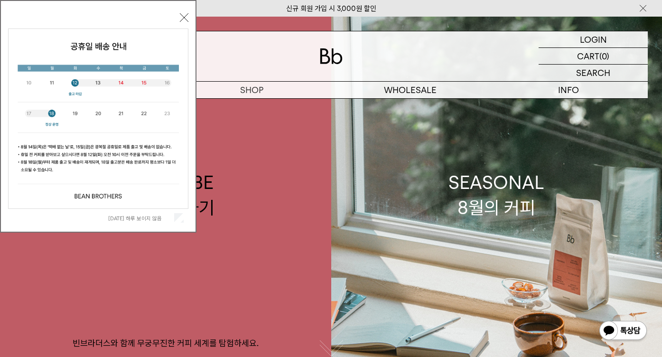
click at [185, 17] on button "닫기" at bounding box center [184, 17] width 9 height 9
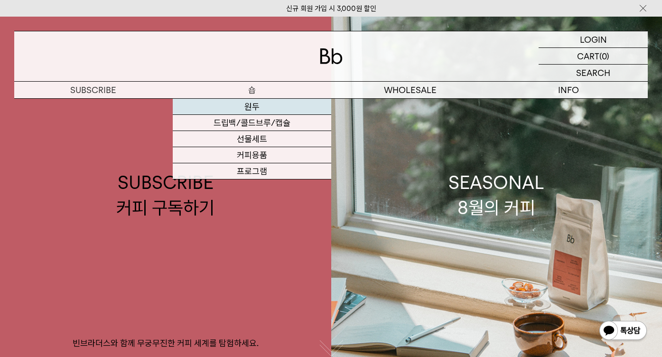
click at [256, 107] on link "원두" at bounding box center [252, 107] width 159 height 16
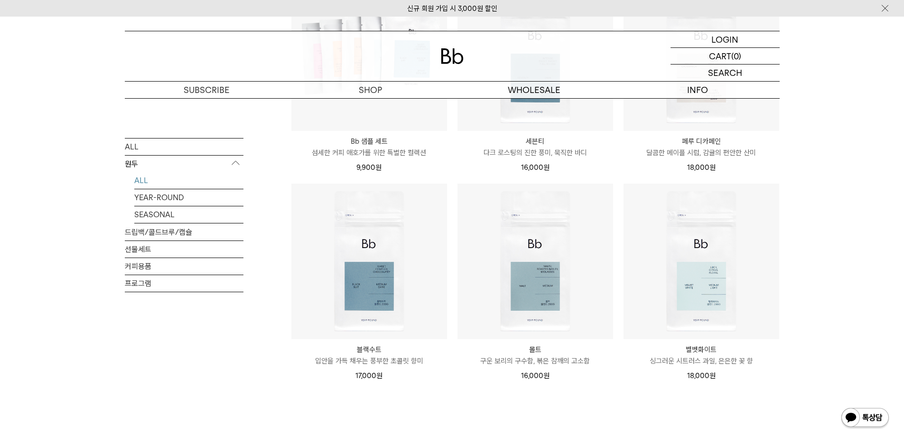
scroll to position [665, 0]
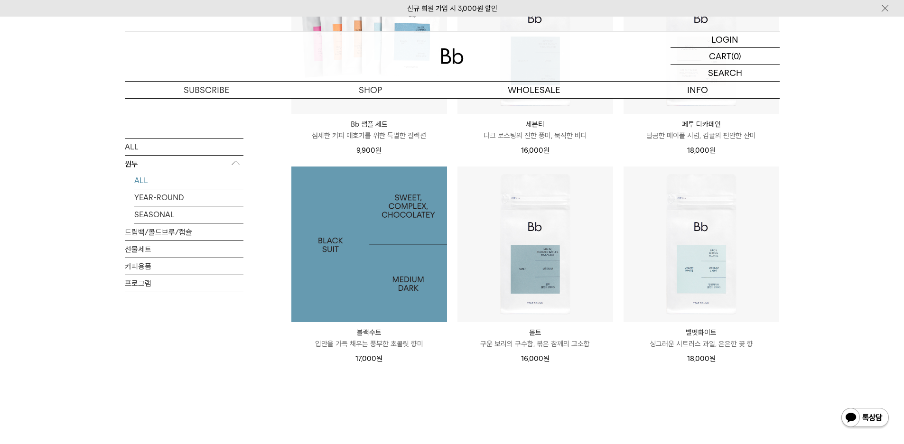
click at [366, 297] on img at bounding box center [370, 245] width 156 height 156
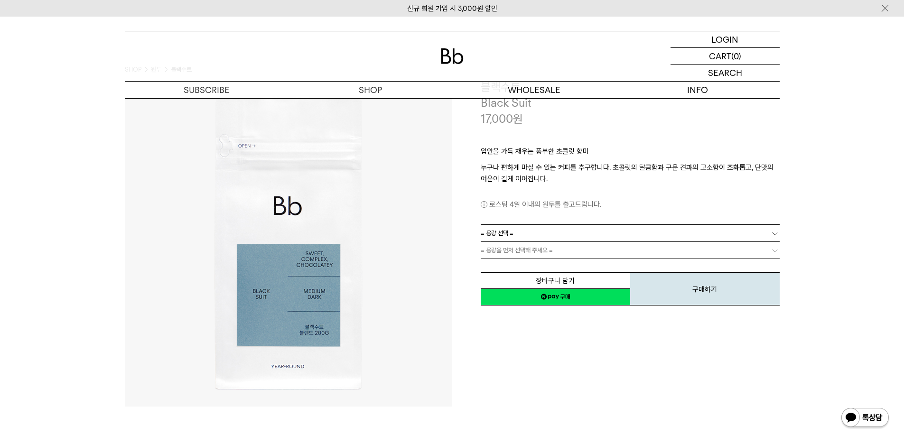
scroll to position [47, 0]
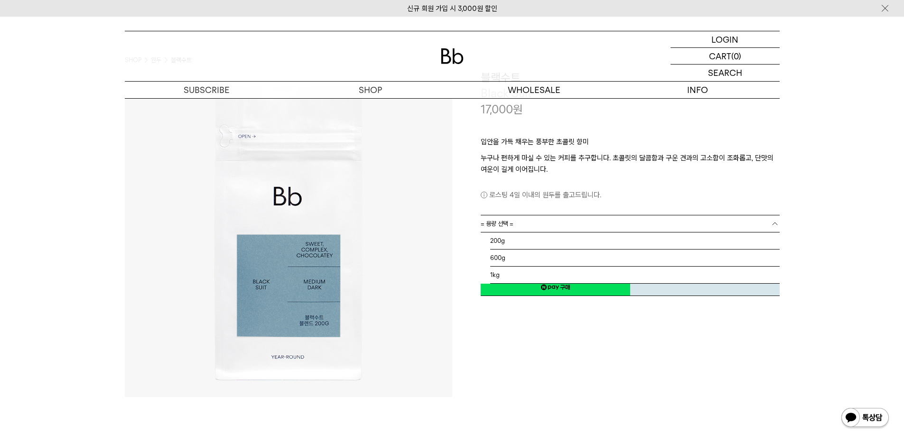
click at [560, 224] on link "= 용량 선택 =" at bounding box center [630, 224] width 299 height 17
click at [502, 272] on li "1kg" at bounding box center [635, 275] width 290 height 17
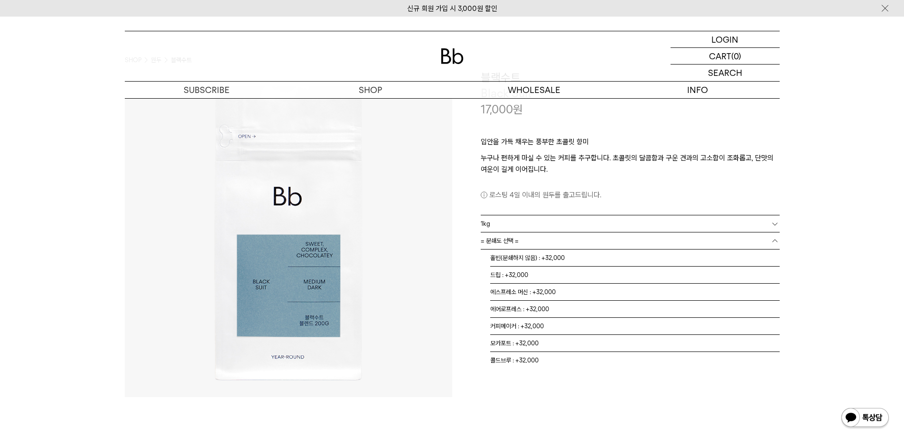
click at [543, 243] on link "= 분쇄도 선택 =" at bounding box center [630, 241] width 299 height 17
click at [519, 258] on li "홀빈(분쇄하지 않음) : +32,000" at bounding box center [635, 258] width 290 height 17
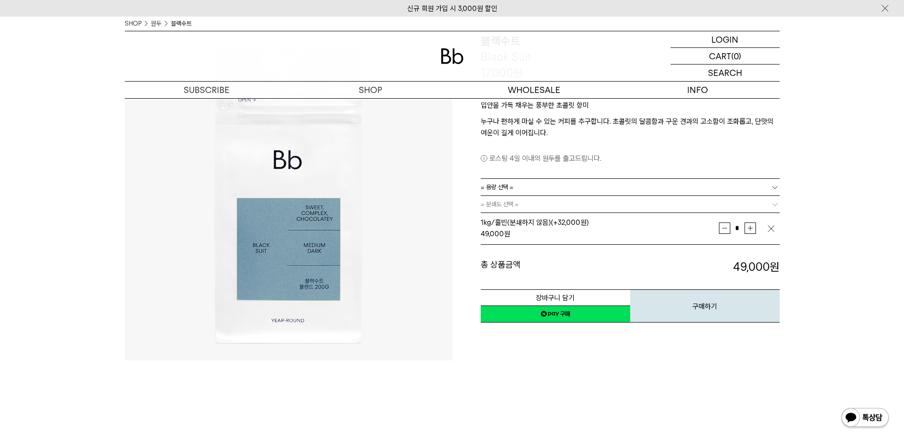
scroll to position [95, 0]
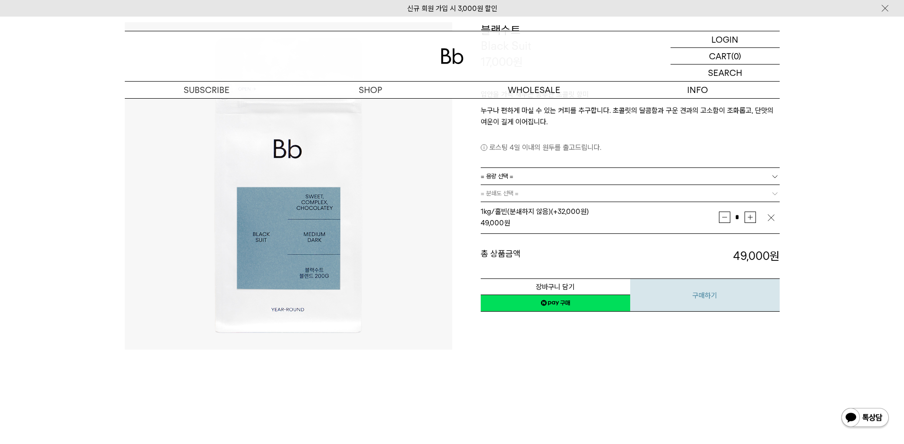
click at [698, 297] on button "구매하기" at bounding box center [706, 295] width 150 height 33
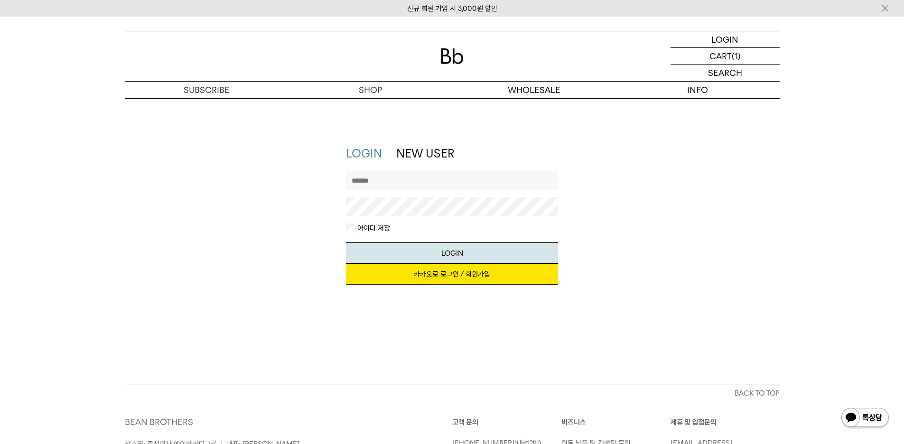
click at [414, 178] on input "text" at bounding box center [452, 180] width 212 height 19
click at [440, 275] on link "카카오로 로그인 / 회원가입" at bounding box center [452, 274] width 212 height 21
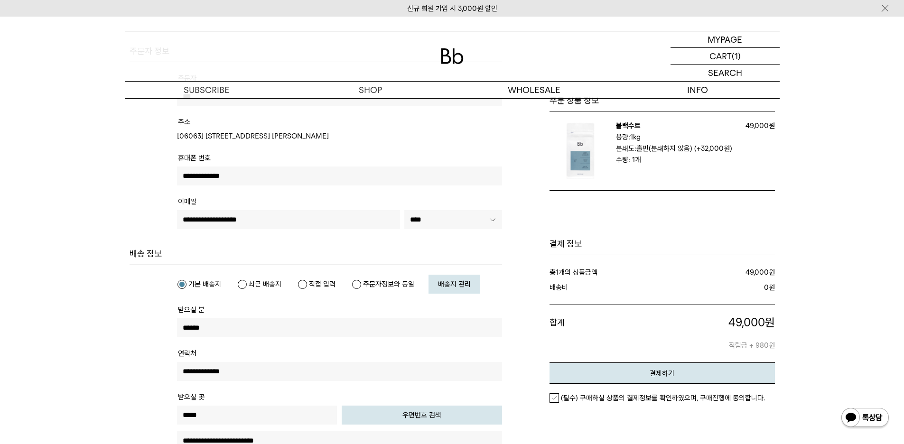
scroll to position [142, 0]
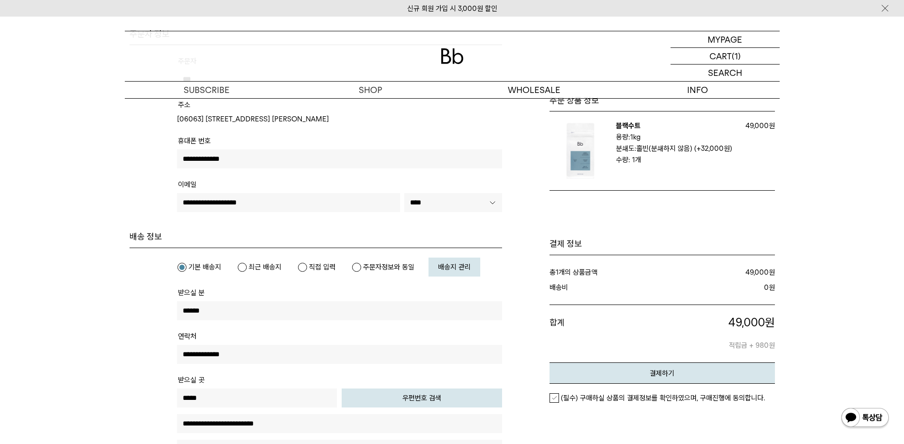
drag, startPoint x: 295, startPoint y: 204, endPoint x: 161, endPoint y: 204, distance: 133.9
click at [161, 204] on tbody "주문자 *** 주소 [STREET_ADDRESS] [PERSON_NAME] ****" at bounding box center [316, 138] width 373 height 186
type input "*"
click at [269, 213] on tr "**********" at bounding box center [339, 200] width 325 height 44
click at [258, 232] on h4 "배송 정보" at bounding box center [316, 236] width 373 height 11
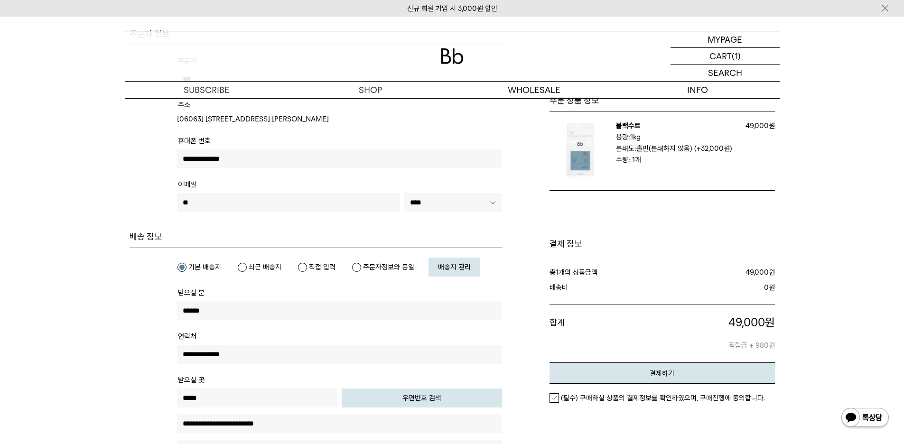
click at [283, 204] on input "**" at bounding box center [289, 202] width 224 height 19
type input "**********"
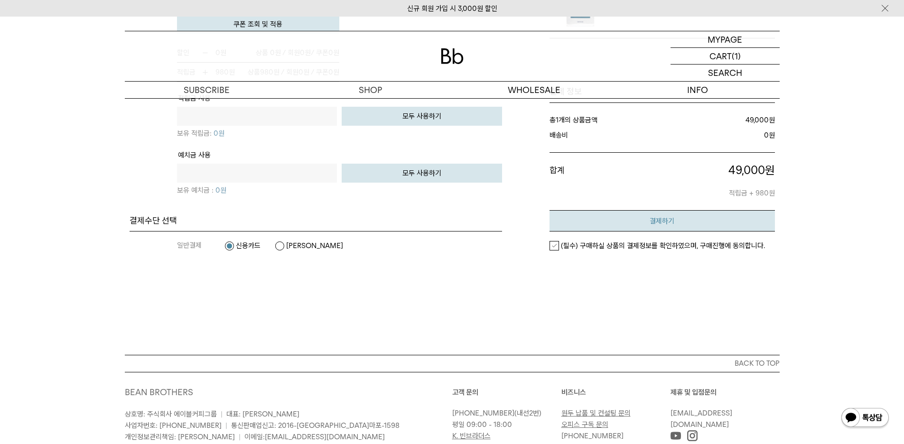
scroll to position [665, 0]
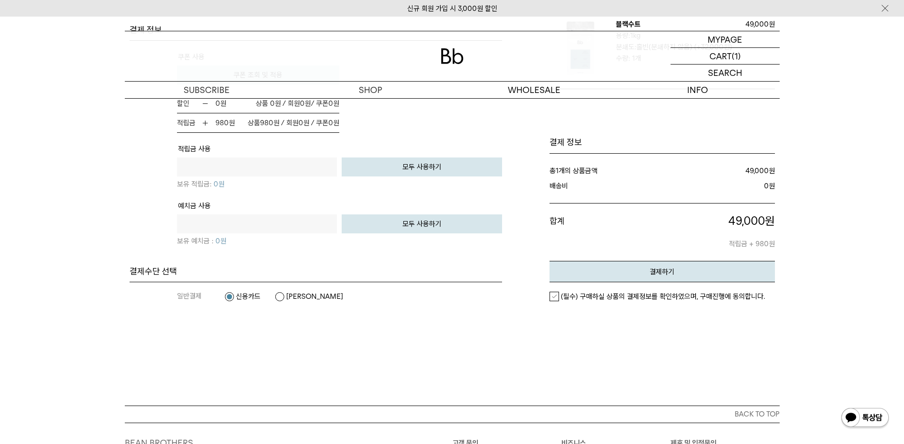
click at [553, 297] on label "(필수) 구매하실 상품의 결제정보를 확인하였으며, 구매진행에 동의합니다." at bounding box center [658, 296] width 216 height 9
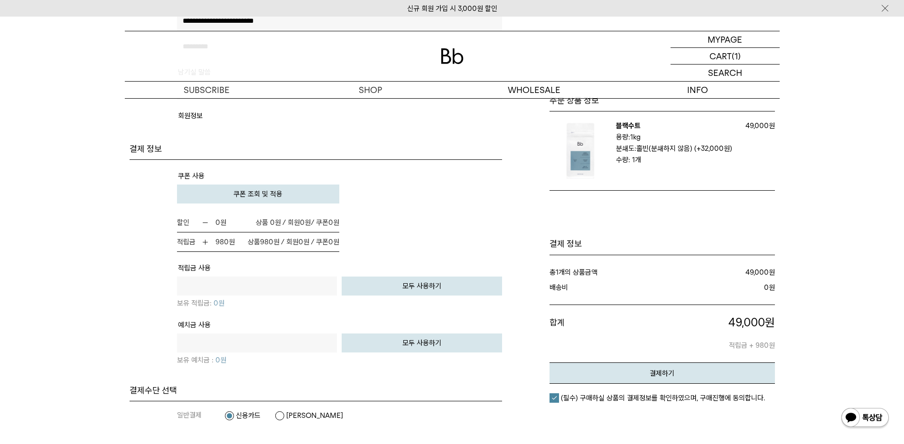
scroll to position [570, 0]
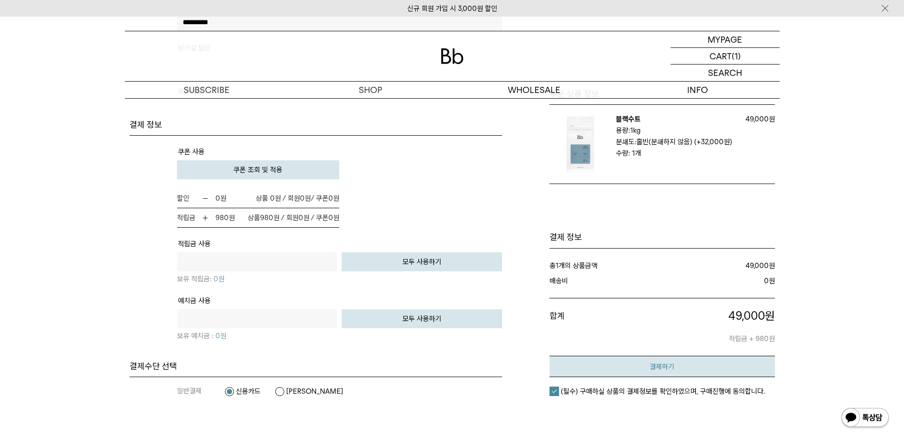
click at [669, 362] on button "결제하기" at bounding box center [663, 366] width 226 height 21
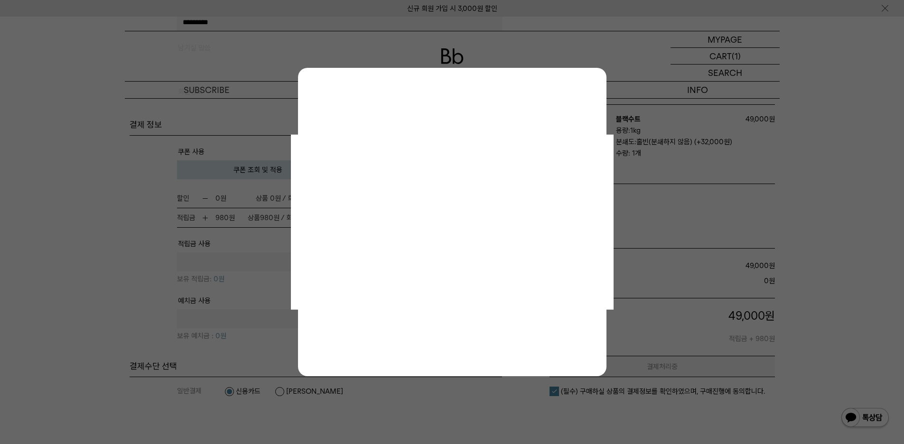
scroll to position [0, 0]
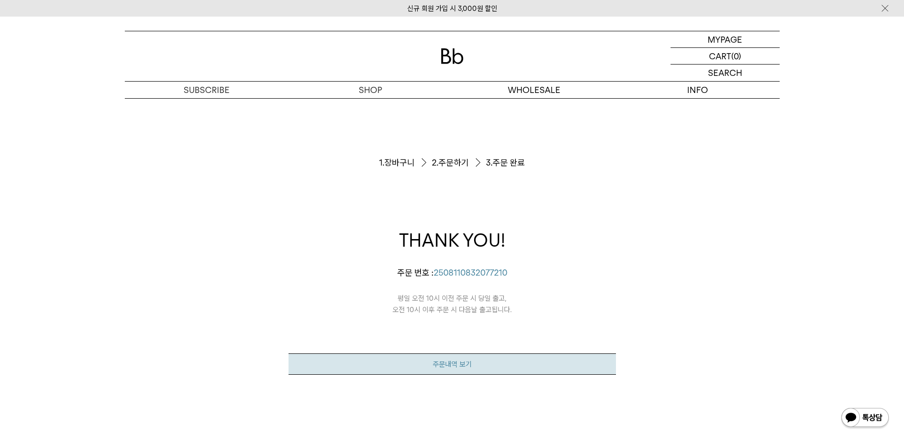
click at [463, 367] on link "주문내역 보기" at bounding box center [453, 364] width 328 height 21
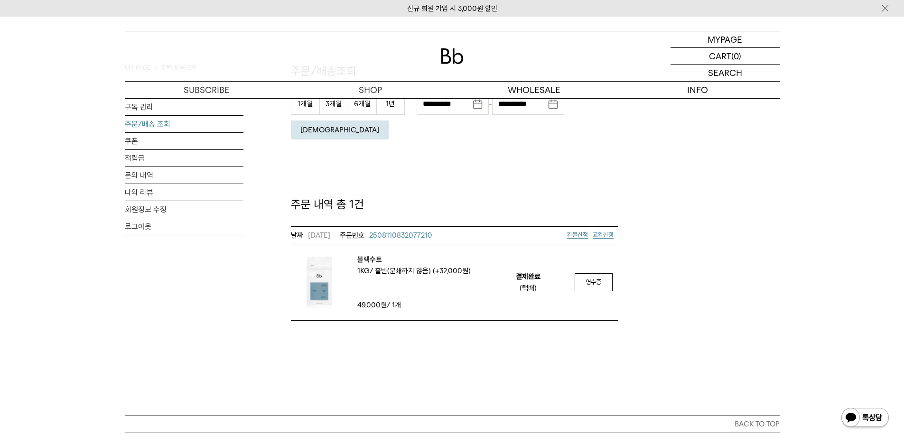
scroll to position [95, 0]
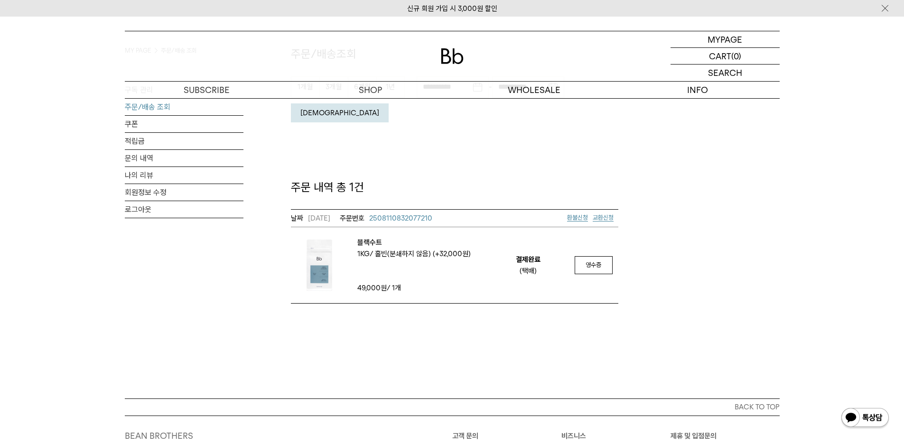
click at [458, 318] on div "MY PAGE MY PAGE 주문/배송 조회 구독 관리 주문/배송 조회 쿠폰 적립금 문의 내역 나의 리뷰 회원정보 수정 로그아웃 주문/배송조회…" at bounding box center [452, 160] width 904 height 477
